Goal: Task Accomplishment & Management: Use online tool/utility

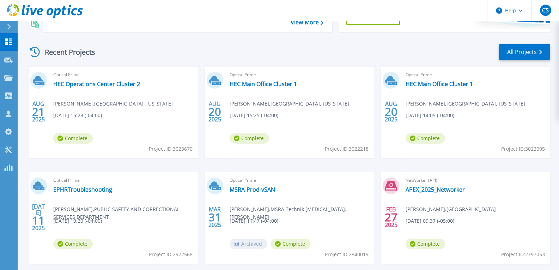
scroll to position [117, 0]
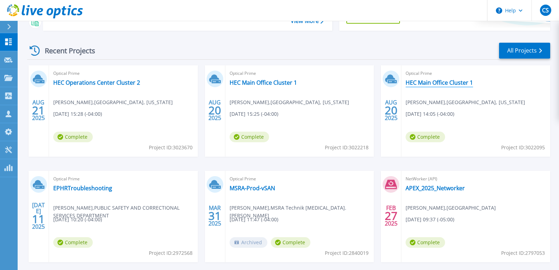
click at [229, 81] on link "HEC Main Office Cluster 1" at bounding box center [438, 82] width 67 height 7
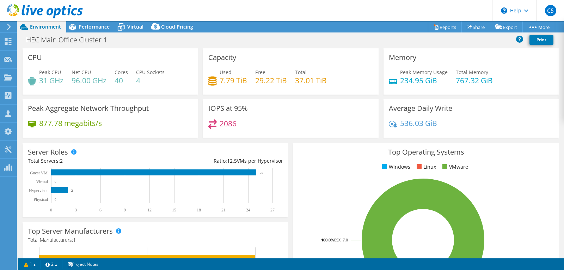
select select "USD"
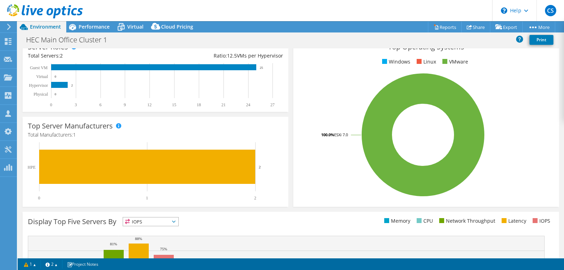
scroll to position [59, 0]
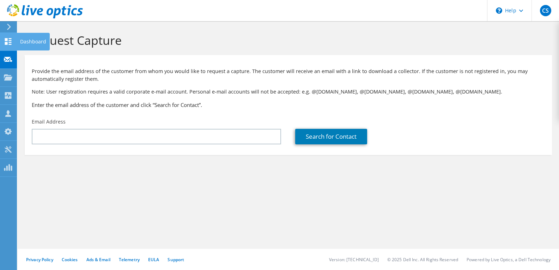
click at [7, 43] on use at bounding box center [8, 41] width 7 height 7
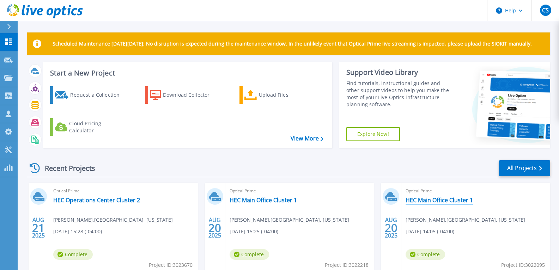
click at [433, 201] on link "HEC Main Office Cluster 1" at bounding box center [438, 199] width 67 height 7
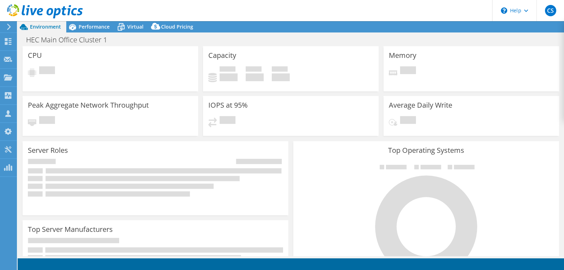
select select "USD"
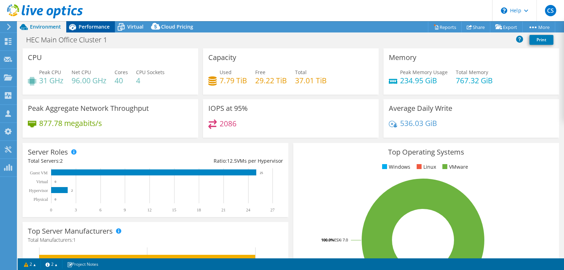
click at [91, 21] on div "Performance" at bounding box center [90, 26] width 49 height 11
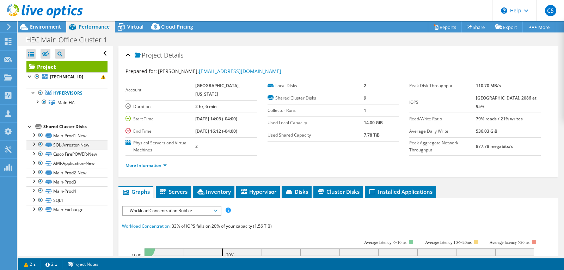
click at [33, 144] on div at bounding box center [33, 143] width 7 height 7
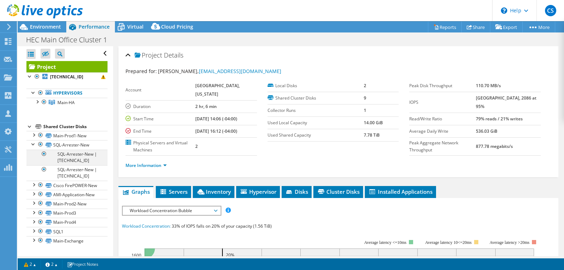
click at [43, 155] on div at bounding box center [44, 153] width 7 height 8
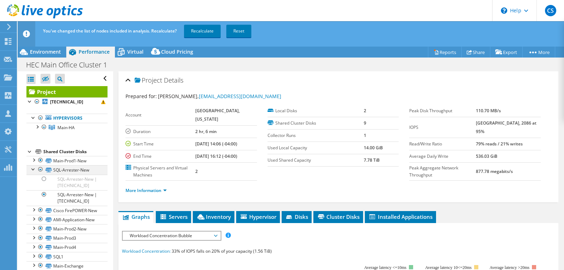
click at [33, 168] on div at bounding box center [33, 168] width 7 height 7
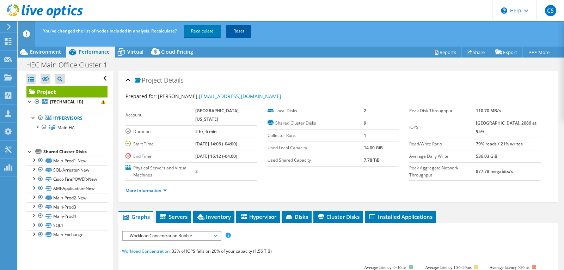
click at [244, 32] on link "Reset" at bounding box center [238, 31] width 25 height 13
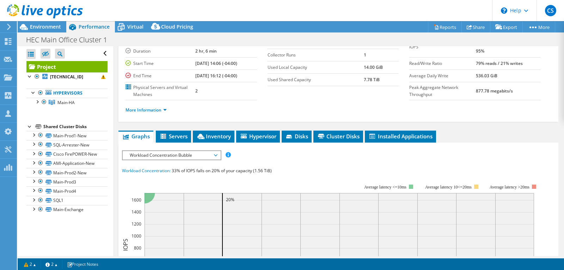
scroll to position [117, 0]
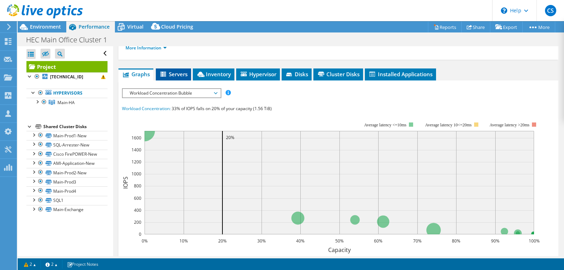
click at [181, 78] on span "Servers" at bounding box center [173, 73] width 28 height 7
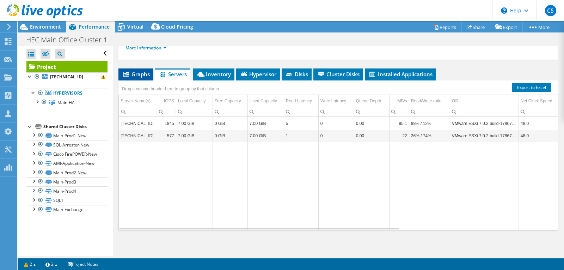
click at [136, 78] on span "Graphs" at bounding box center [136, 73] width 28 height 7
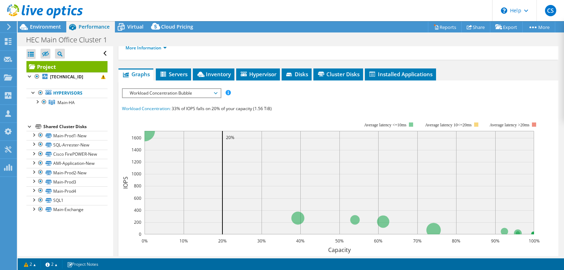
click at [209, 97] on span "Workload Concentration Bubble" at bounding box center [171, 93] width 91 height 8
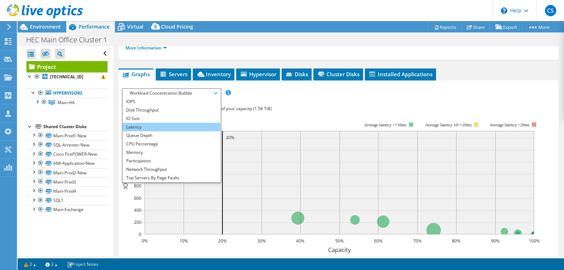
click at [140, 131] on li "Latency" at bounding box center [172, 127] width 98 height 8
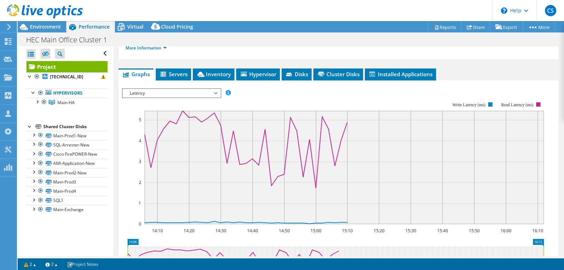
click at [138, 97] on span "Latency" at bounding box center [171, 93] width 91 height 8
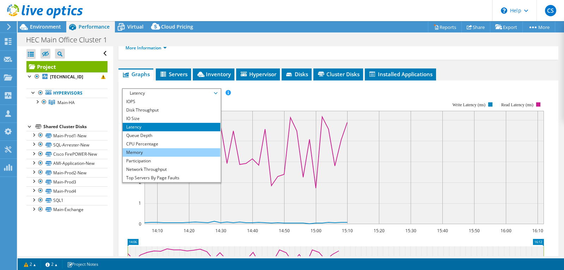
click at [141, 156] on li "Memory" at bounding box center [172, 152] width 98 height 8
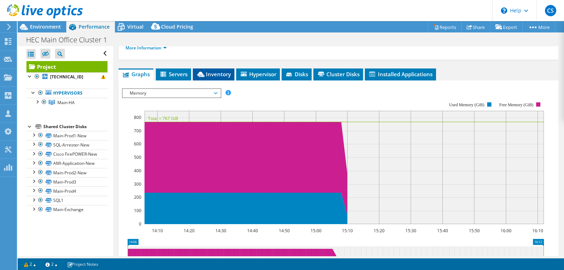
click at [207, 78] on span "Inventory" at bounding box center [213, 73] width 35 height 7
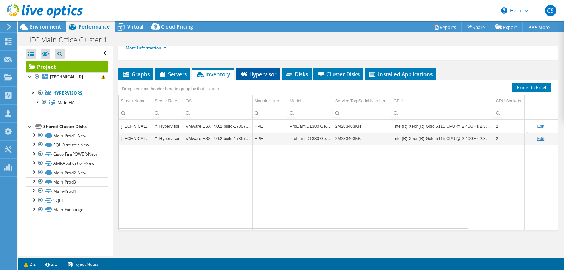
click at [263, 78] on span "Hypervisor" at bounding box center [258, 73] width 37 height 7
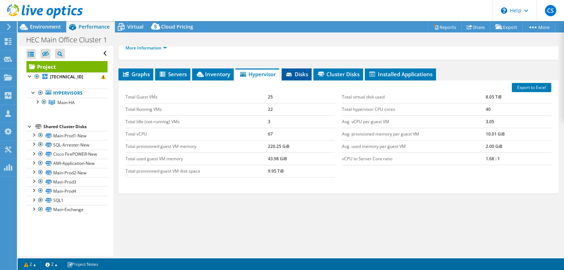
click at [302, 78] on span "Disks" at bounding box center [296, 73] width 23 height 7
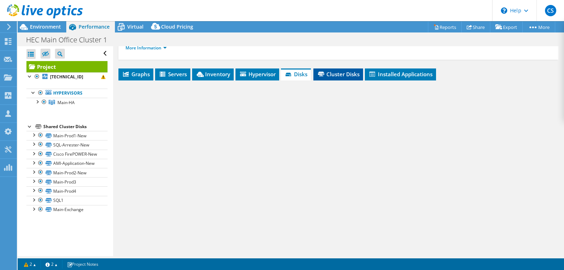
click at [336, 78] on span "Cluster Disks" at bounding box center [338, 73] width 43 height 7
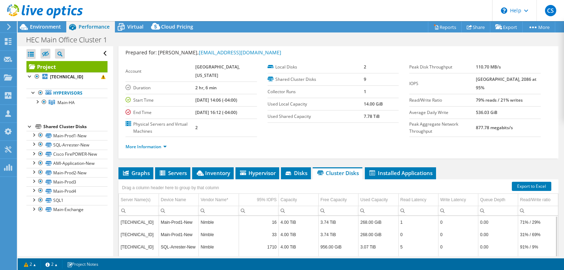
scroll to position [0, 0]
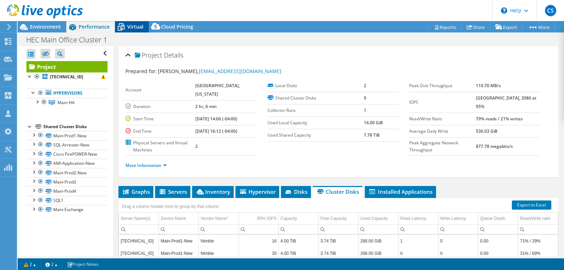
click at [134, 31] on div "Virtual" at bounding box center [132, 26] width 34 height 11
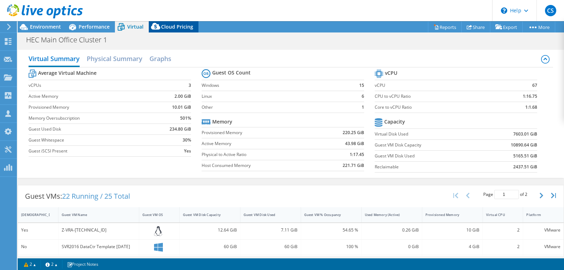
click at [185, 29] on span "Cloud Pricing" at bounding box center [177, 26] width 32 height 7
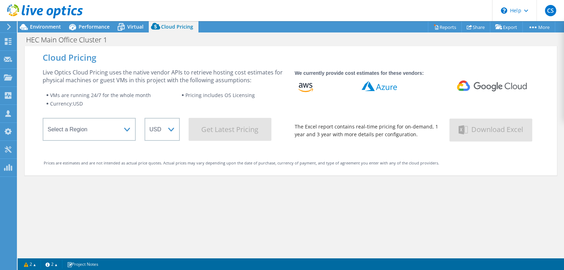
click at [44, 23] on div at bounding box center [41, 12] width 83 height 24
click at [9, 38] on use at bounding box center [8, 41] width 7 height 7
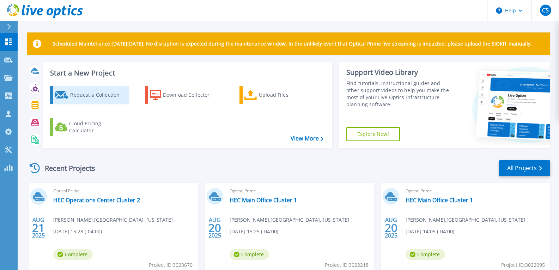
click at [95, 93] on div "Request a Collection" at bounding box center [98, 95] width 56 height 14
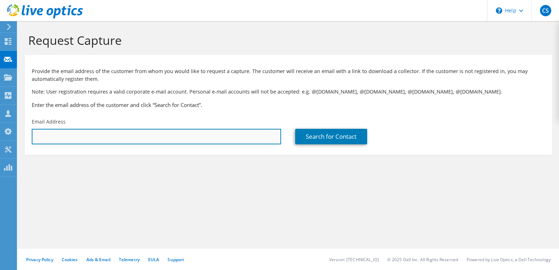
click at [90, 137] on input "text" at bounding box center [156, 137] width 249 height 16
click at [150, 132] on input "text" at bounding box center [156, 137] width 249 height 16
type input "d"
paste input "[EMAIL_ADDRESS][DOMAIN_NAME]"
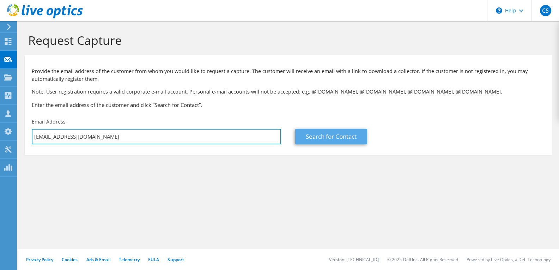
type input "[EMAIL_ADDRESS][DOMAIN_NAME]"
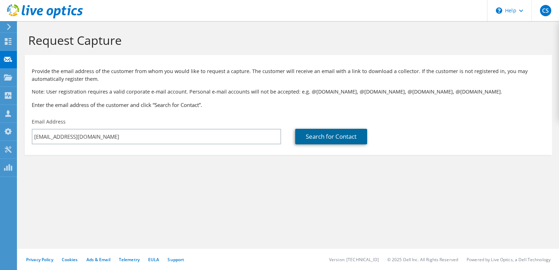
click at [325, 134] on link "Search for Contact" at bounding box center [331, 137] width 72 height 16
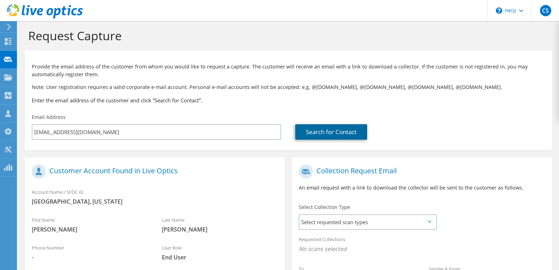
scroll to position [124, 0]
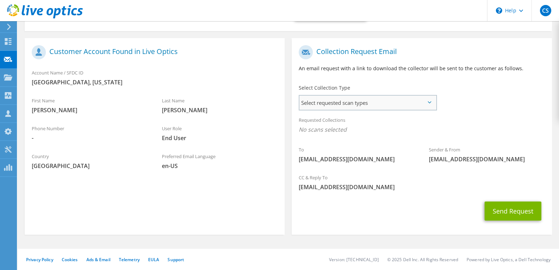
click at [392, 106] on span "Select requested scan types" at bounding box center [367, 103] width 136 height 14
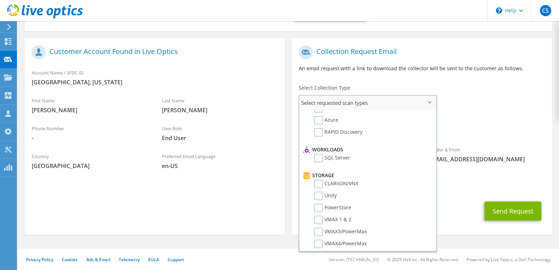
scroll to position [117, 0]
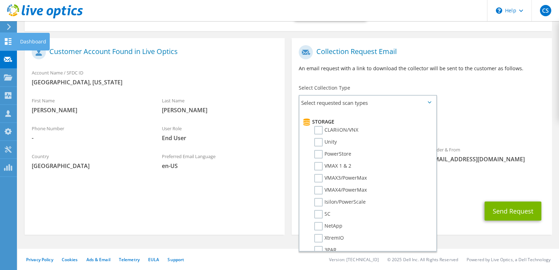
click at [10, 43] on icon at bounding box center [8, 41] width 8 height 7
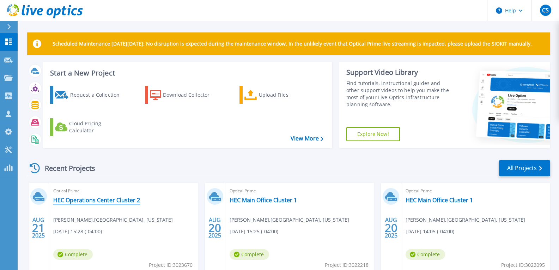
click at [112, 198] on link "HEC Operations Center Cluster 2" at bounding box center [96, 199] width 87 height 7
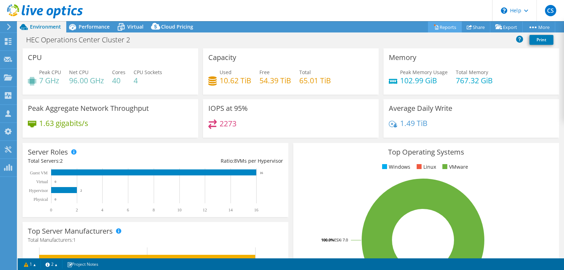
click at [451, 29] on link "Reports" at bounding box center [445, 26] width 34 height 11
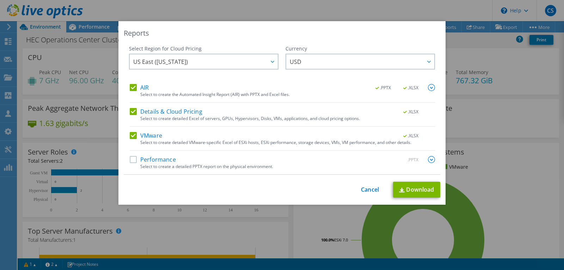
click at [193, 168] on div "Select to create a detailed PPTX report on the physical environment." at bounding box center [287, 166] width 295 height 5
click at [130, 159] on label "Performance" at bounding box center [153, 159] width 46 height 7
click at [0, 0] on input "Performance" at bounding box center [0, 0] width 0 height 0
click at [3, 42] on div "Reports Select Region for Cloud Pricing Asia Pacific ([GEOGRAPHIC_DATA]) [GEOGR…" at bounding box center [282, 134] width 564 height 227
